Goal: Check status

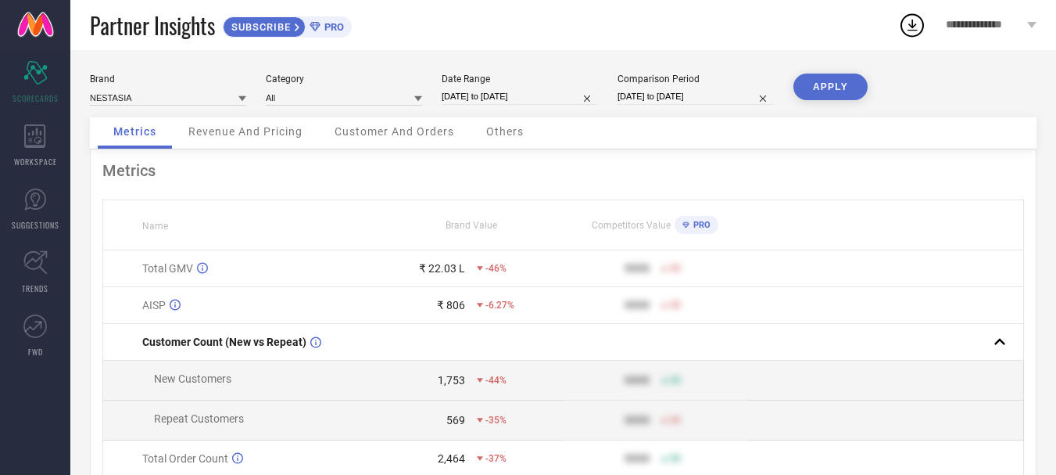
click at [547, 97] on input "[DATE] to [DATE]" at bounding box center [520, 96] width 156 height 16
select select "7"
select select "2025"
select select "8"
select select "2025"
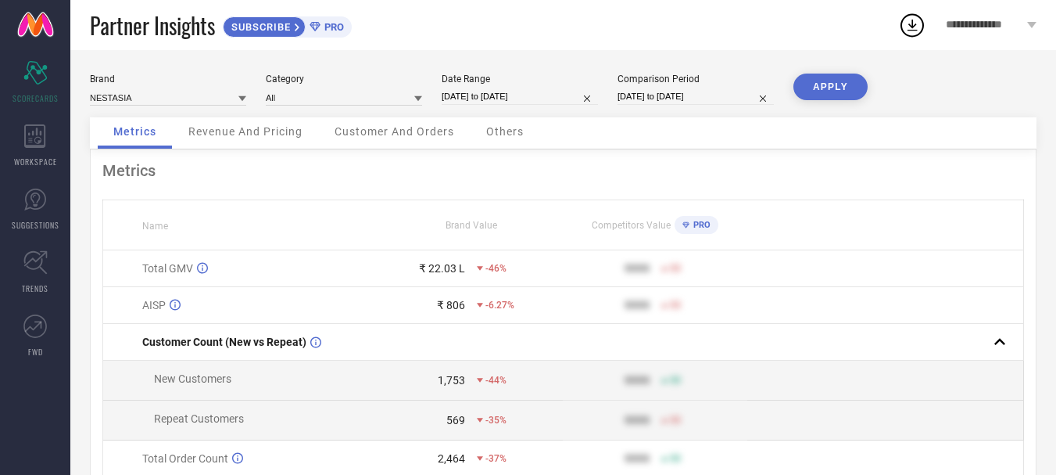
click at [389, 164] on div "Metrics" at bounding box center [563, 170] width 922 height 19
select select "7"
select select "2025"
select select "8"
select select "2025"
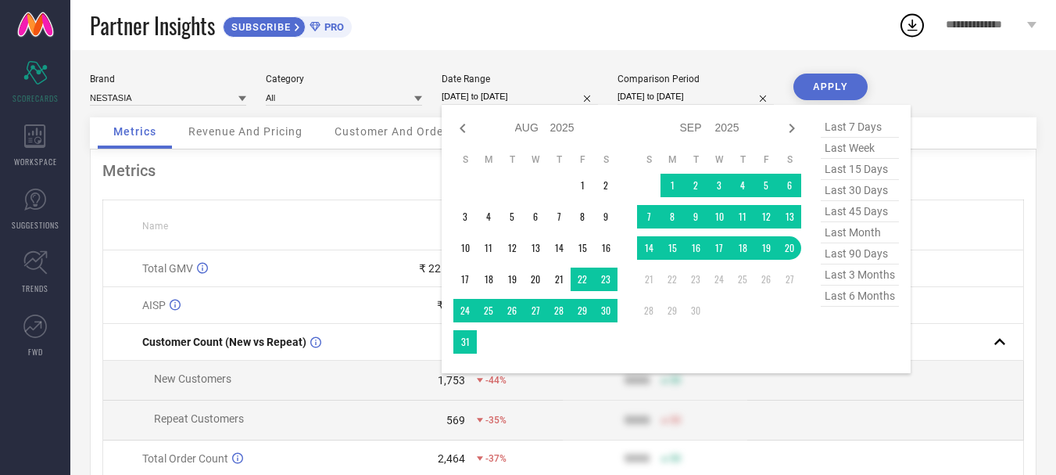
click at [515, 94] on input "[DATE] to [DATE]" at bounding box center [520, 96] width 156 height 16
click at [787, 308] on td at bounding box center [789, 310] width 23 height 23
click at [788, 242] on td "20" at bounding box center [789, 247] width 23 height 23
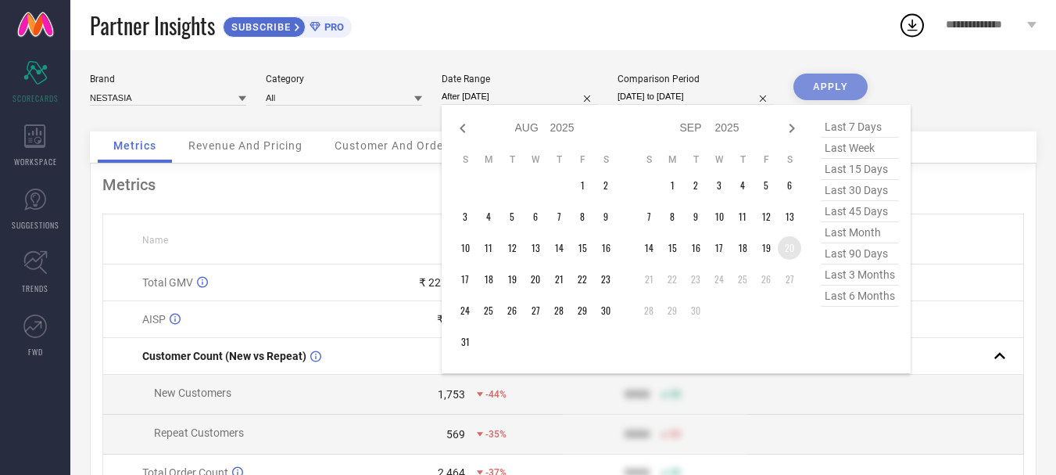
type input "[DATE] to [DATE]"
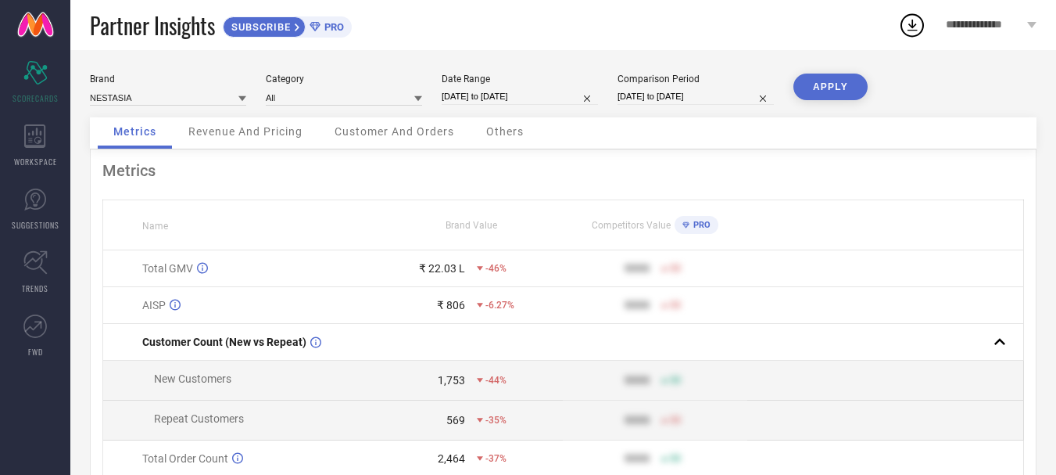
click at [790, 246] on th at bounding box center [886, 225] width 276 height 50
click at [830, 91] on button "APPLY" at bounding box center [831, 87] width 74 height 27
select select "8"
select select "2025"
select select "9"
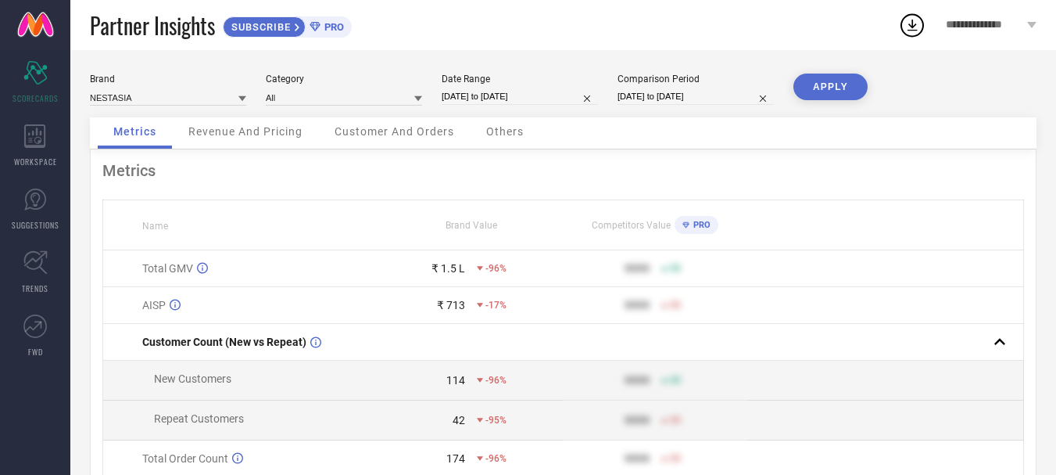
select select "2025"
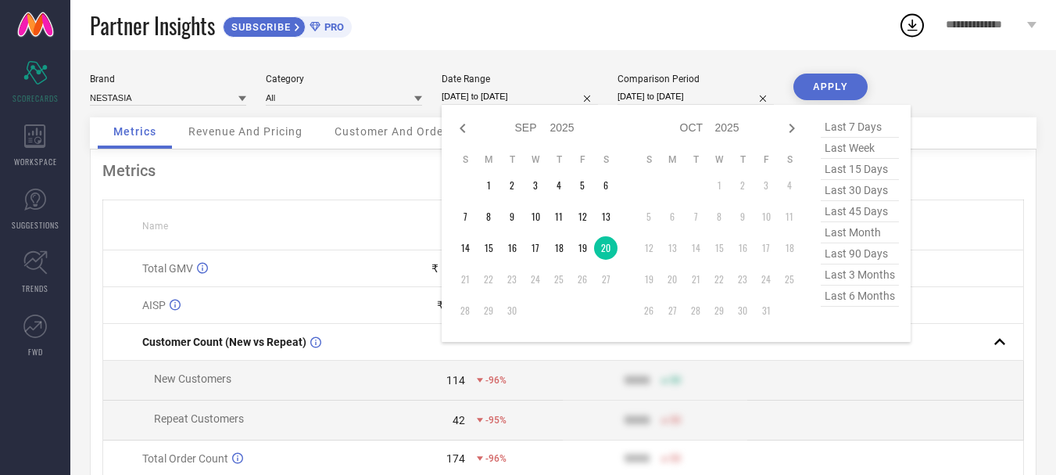
click at [532, 95] on input "[DATE] to [DATE]" at bounding box center [520, 96] width 156 height 16
click at [545, 103] on input "[DATE] to [DATE]" at bounding box center [520, 96] width 156 height 16
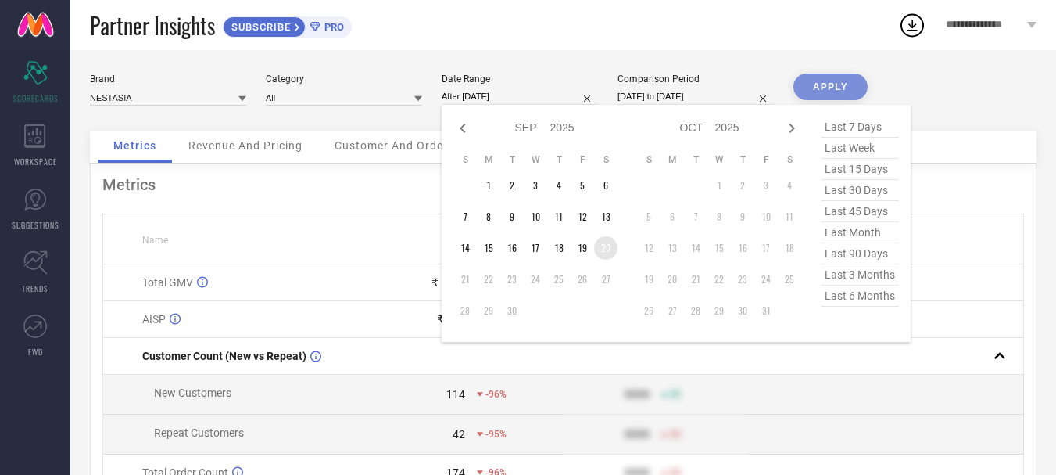
click at [611, 247] on td "20" at bounding box center [605, 247] width 23 height 23
type input "[DATE] to [DATE]"
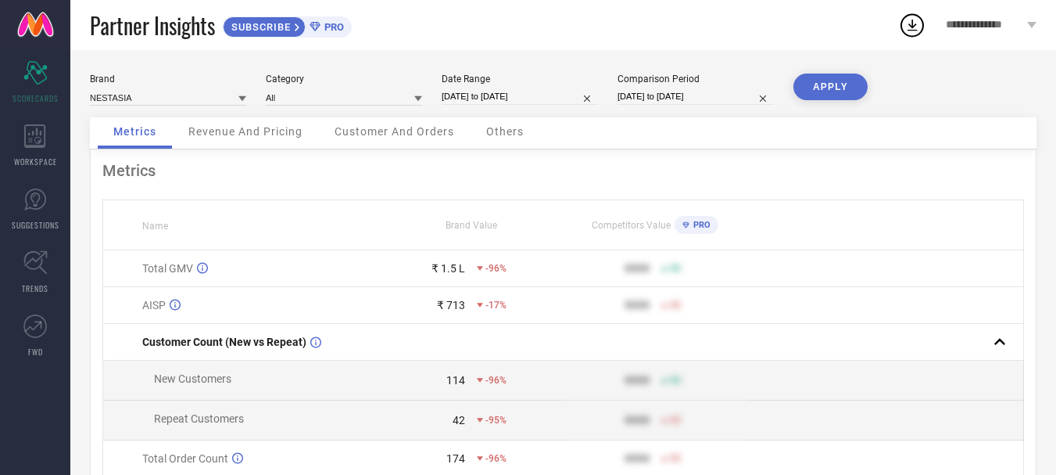
click at [826, 77] on button "APPLY" at bounding box center [831, 87] width 74 height 27
click at [501, 149] on div "Metrics Revenue And Pricing Customer And Orders Others" at bounding box center [563, 133] width 947 height 32
click at [505, 138] on span "Others" at bounding box center [505, 131] width 38 height 13
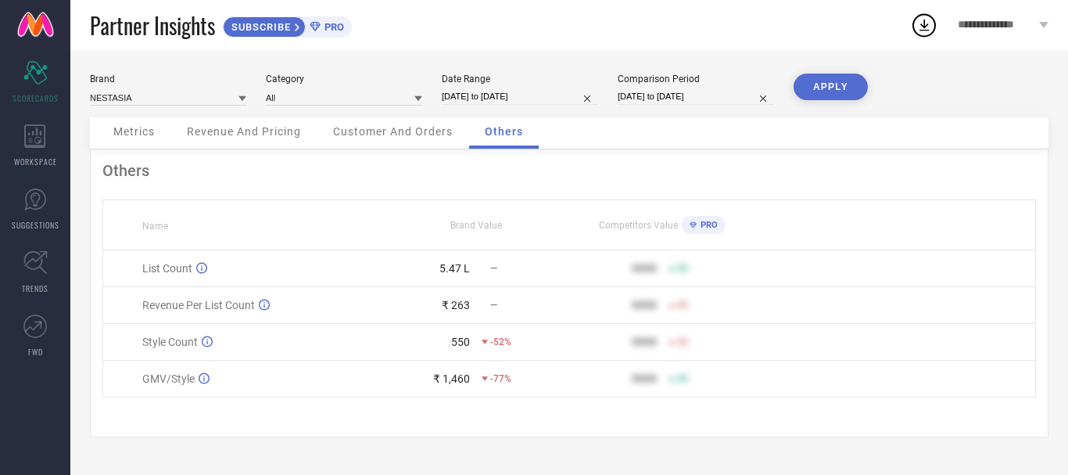
select select "8"
select select "2025"
select select "9"
select select "2025"
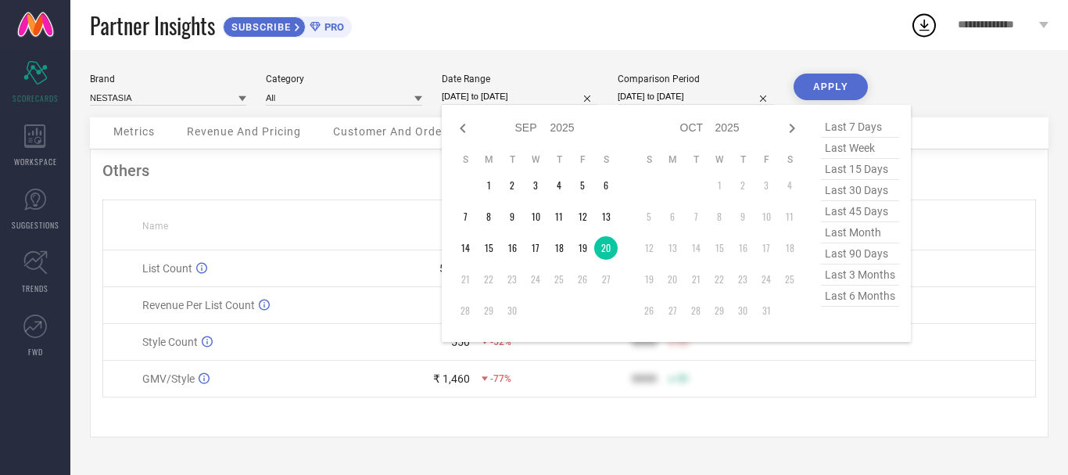
click at [540, 99] on input "[DATE] to [DATE]" at bounding box center [520, 96] width 156 height 16
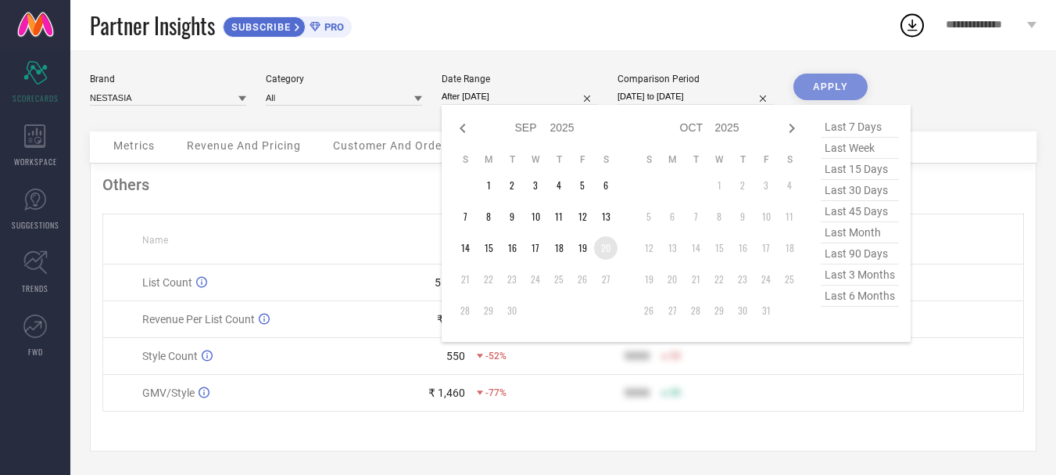
click at [599, 246] on td "20" at bounding box center [605, 247] width 23 height 23
type input "[DATE] to [DATE]"
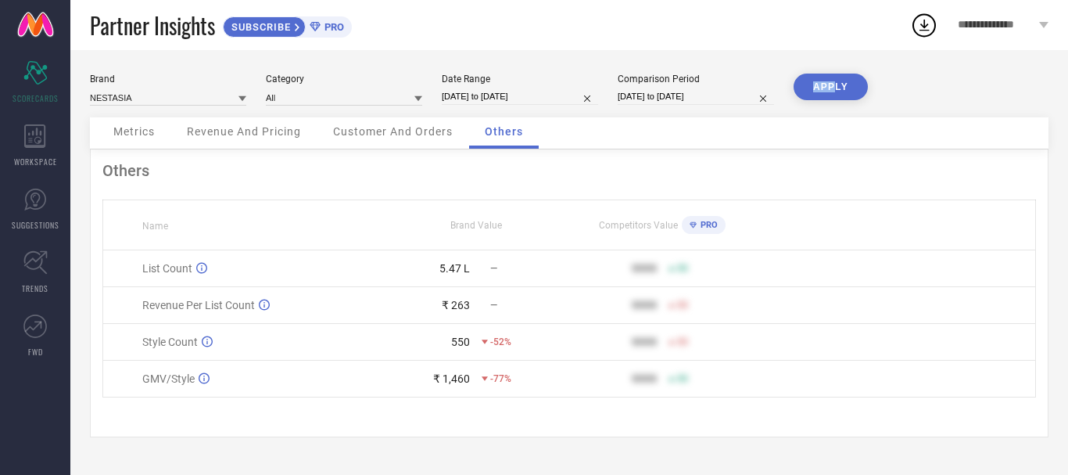
click at [836, 80] on div "Brand NESTASIA Category All Date Range [DATE] to [DATE] Comparison Period [DATE…" at bounding box center [569, 262] width 998 height 425
click at [836, 80] on button "APPLY" at bounding box center [831, 87] width 74 height 27
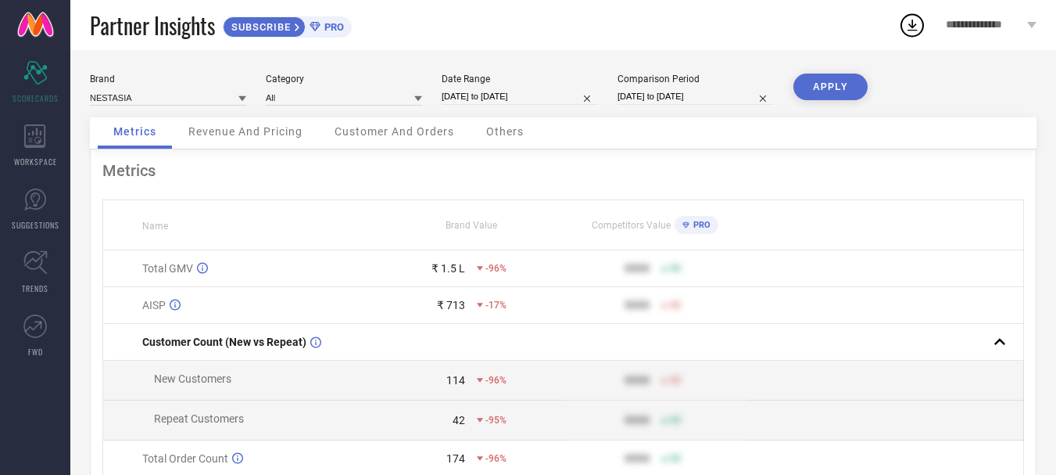
click at [521, 133] on span "Others" at bounding box center [505, 131] width 38 height 13
